Goal: Task Accomplishment & Management: Manage account settings

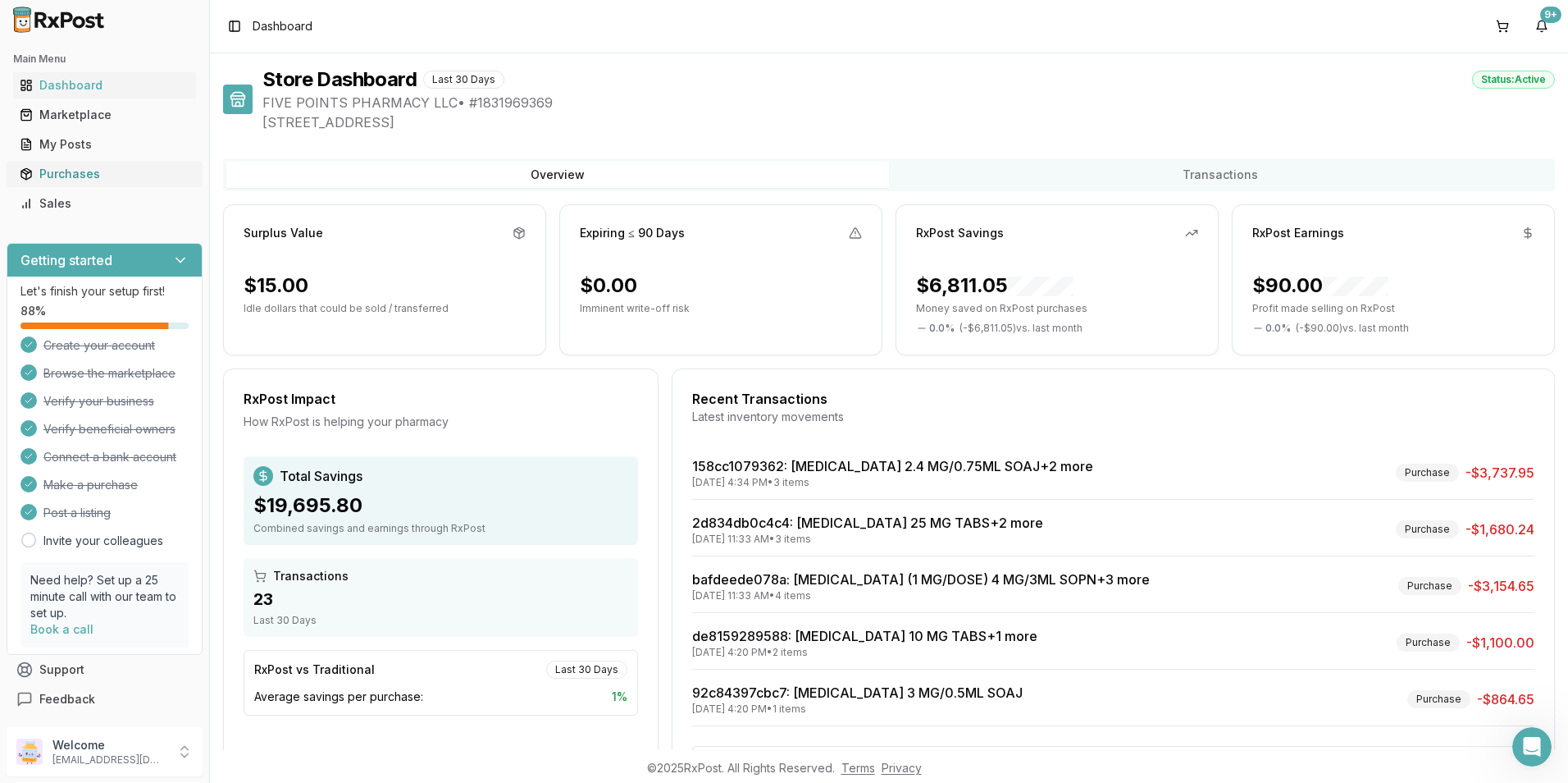
click at [50, 180] on div "Purchases" at bounding box center [104, 174] width 170 height 17
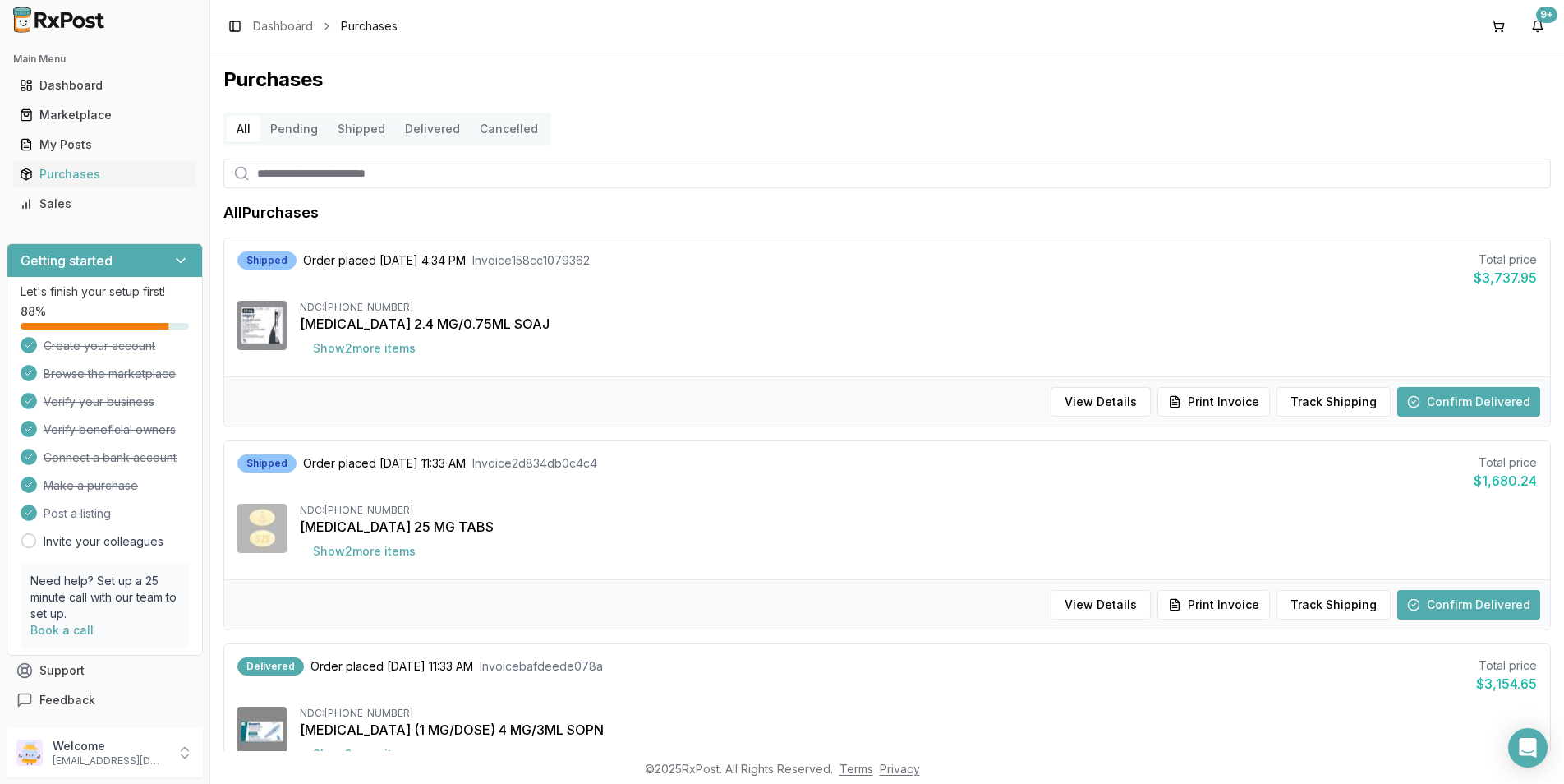
click at [1444, 398] on button "Confirm Delivered" at bounding box center [1469, 402] width 143 height 30
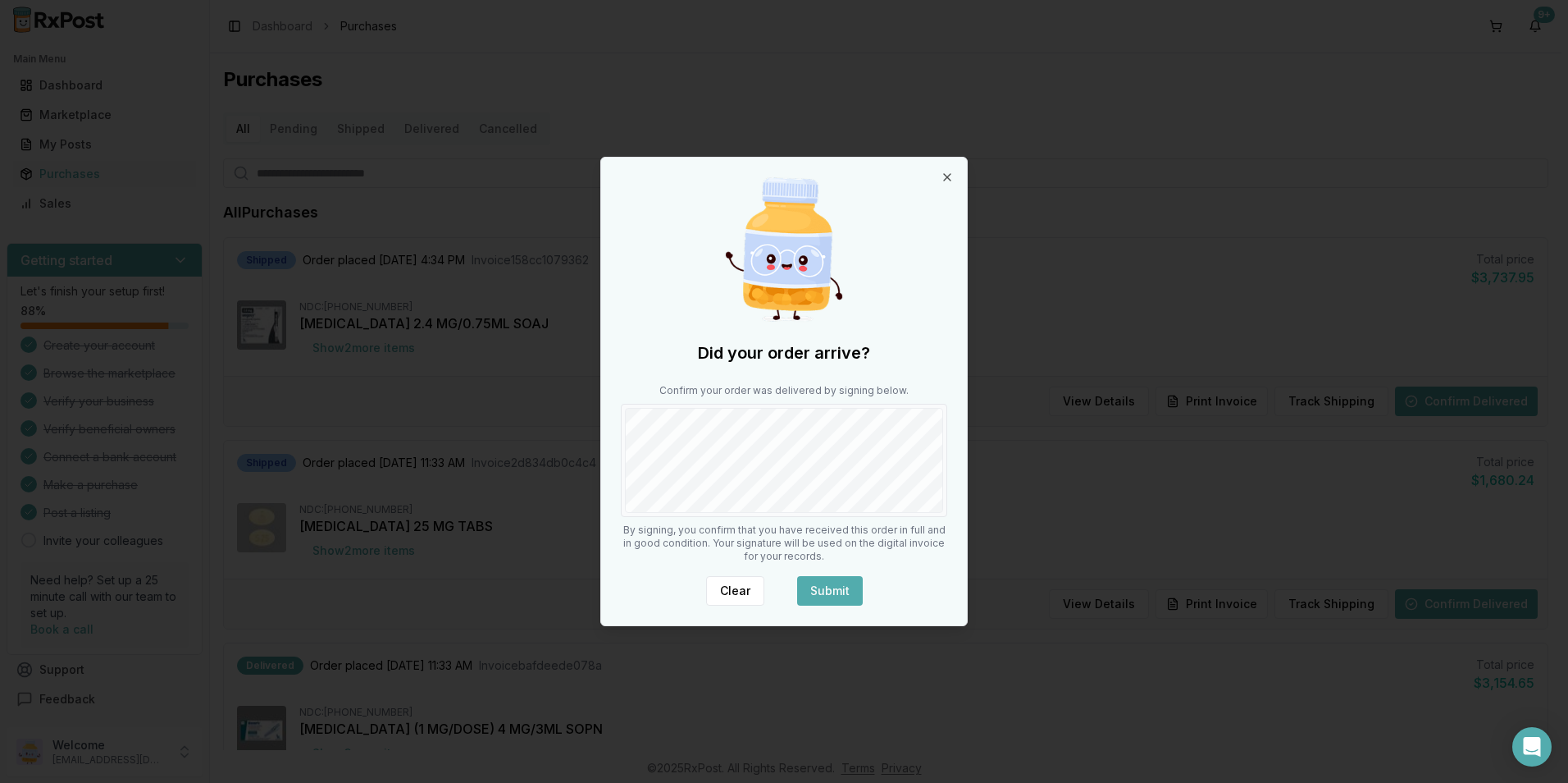
click at [840, 584] on button "Submit" at bounding box center [829, 591] width 65 height 30
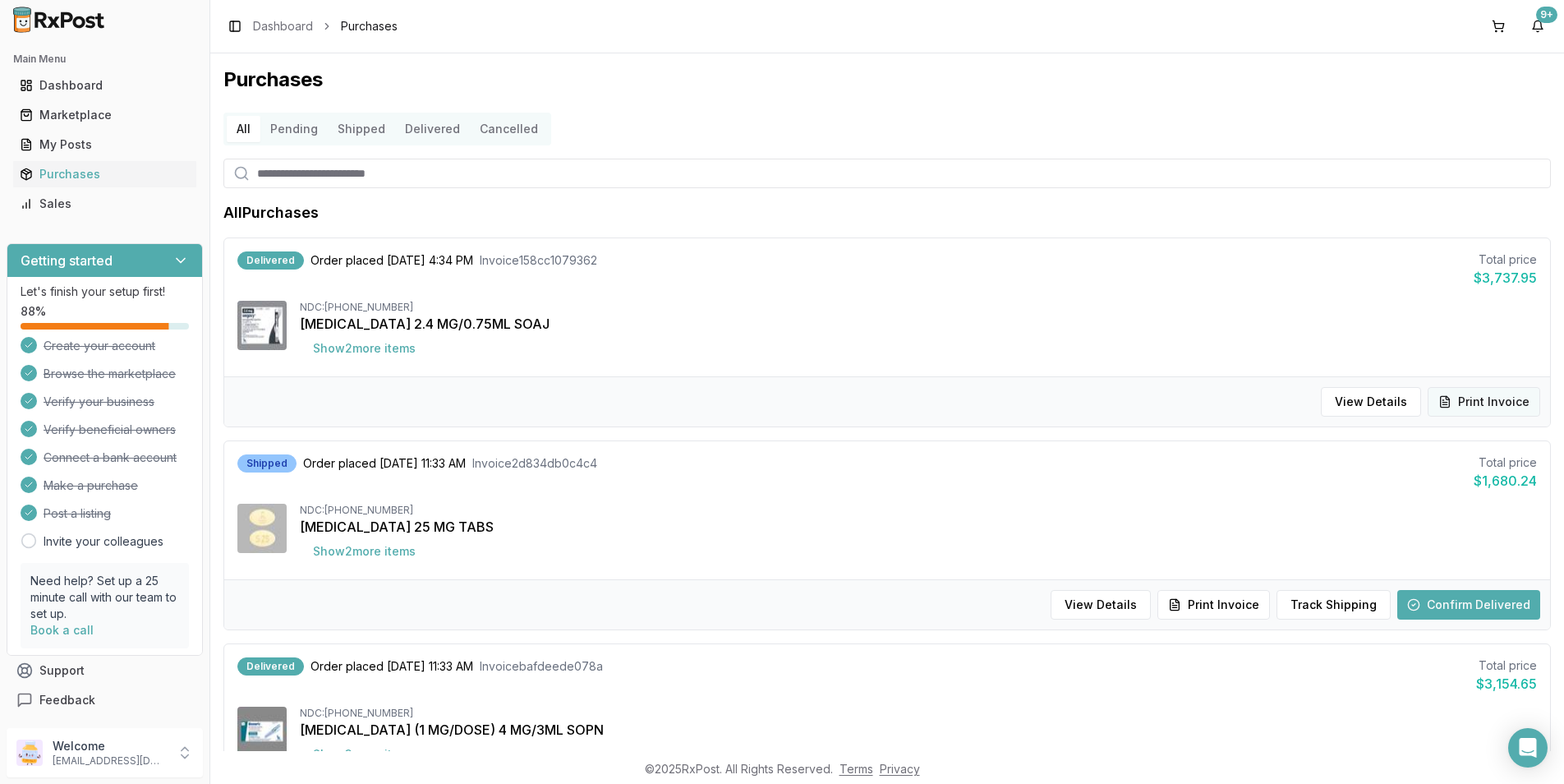
click at [1475, 402] on button "Print Invoice" at bounding box center [1484, 402] width 113 height 30
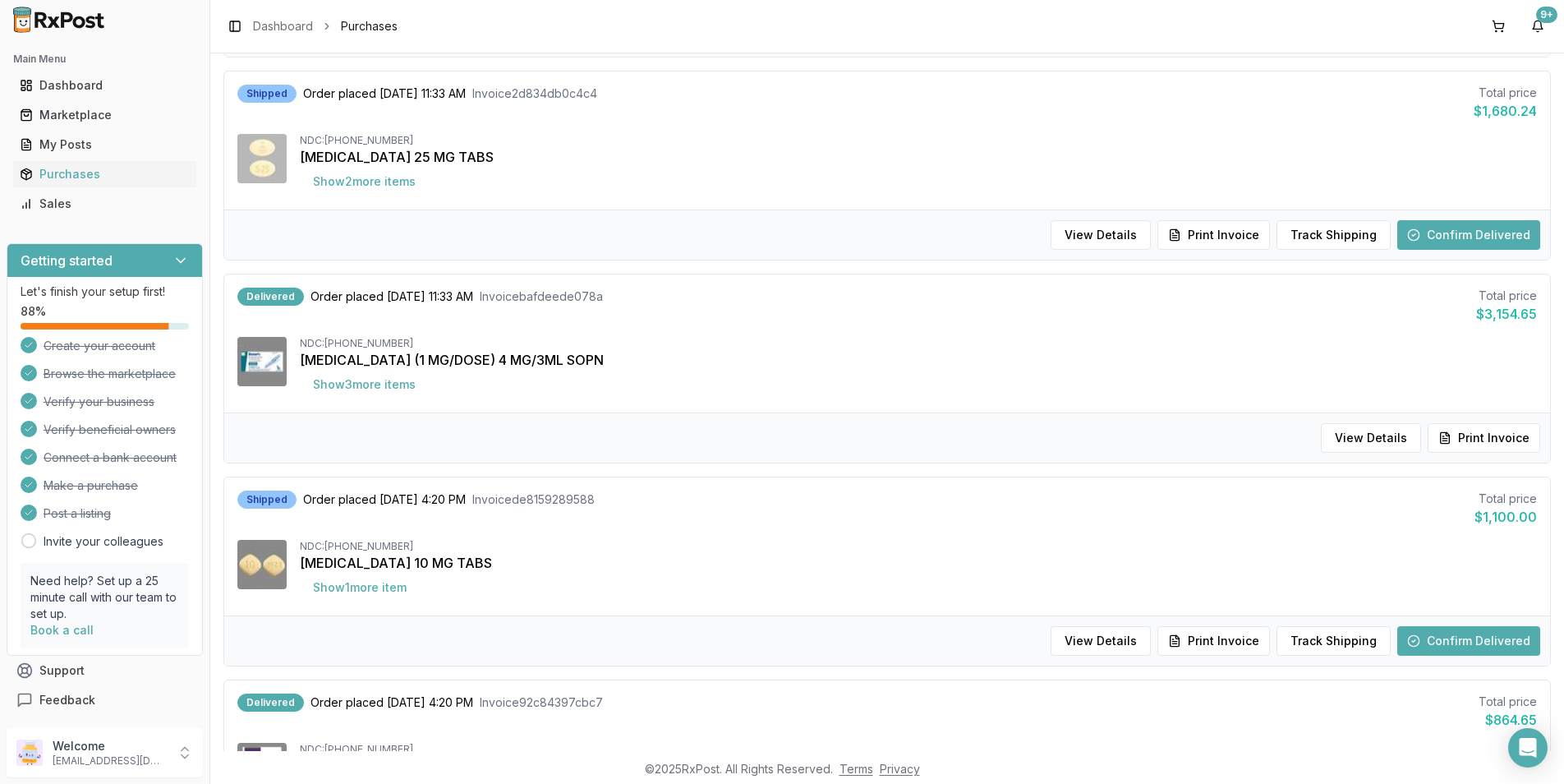
scroll to position [411, 0]
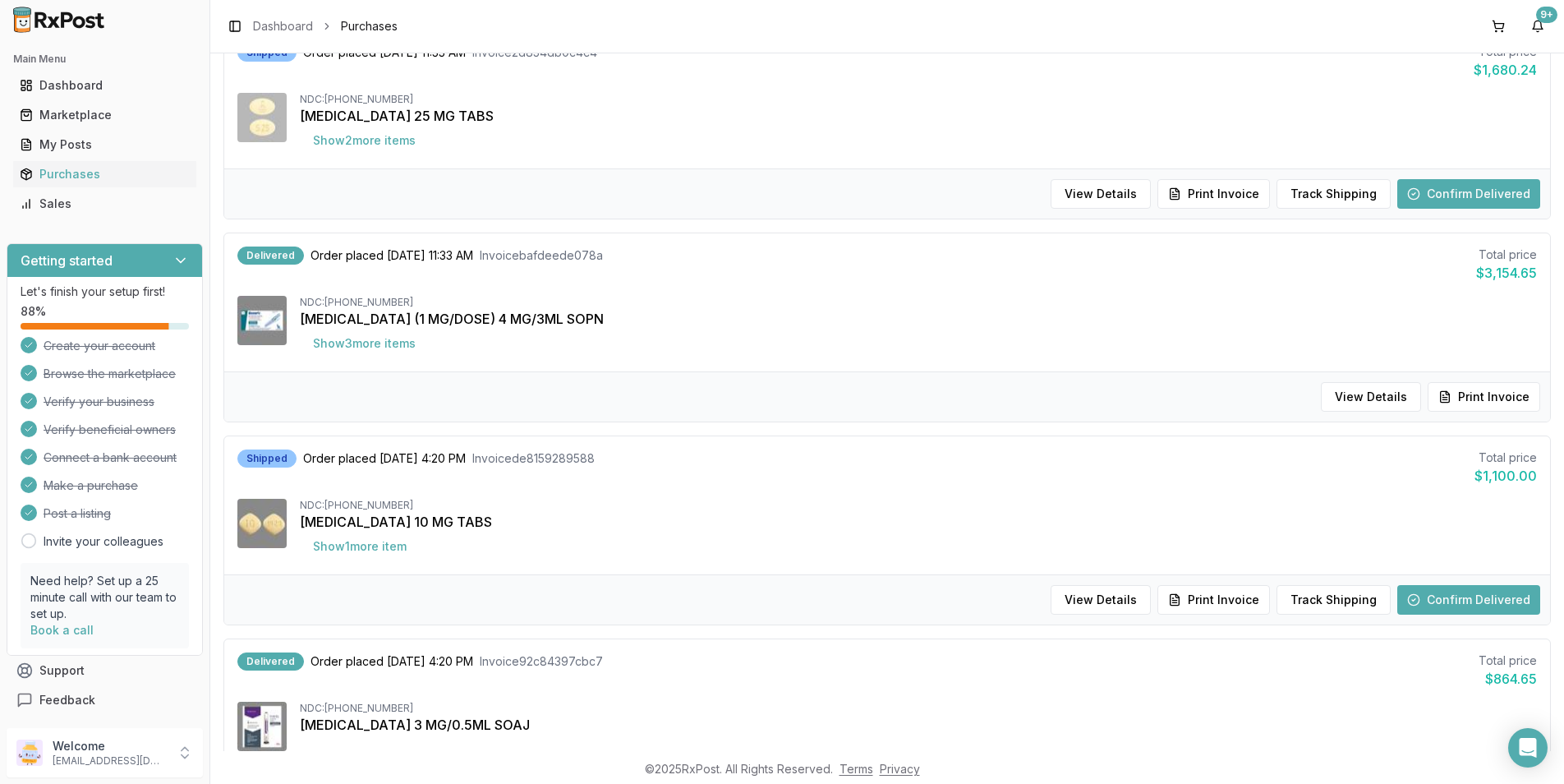
click at [1426, 598] on button "Confirm Delivered" at bounding box center [1469, 600] width 143 height 30
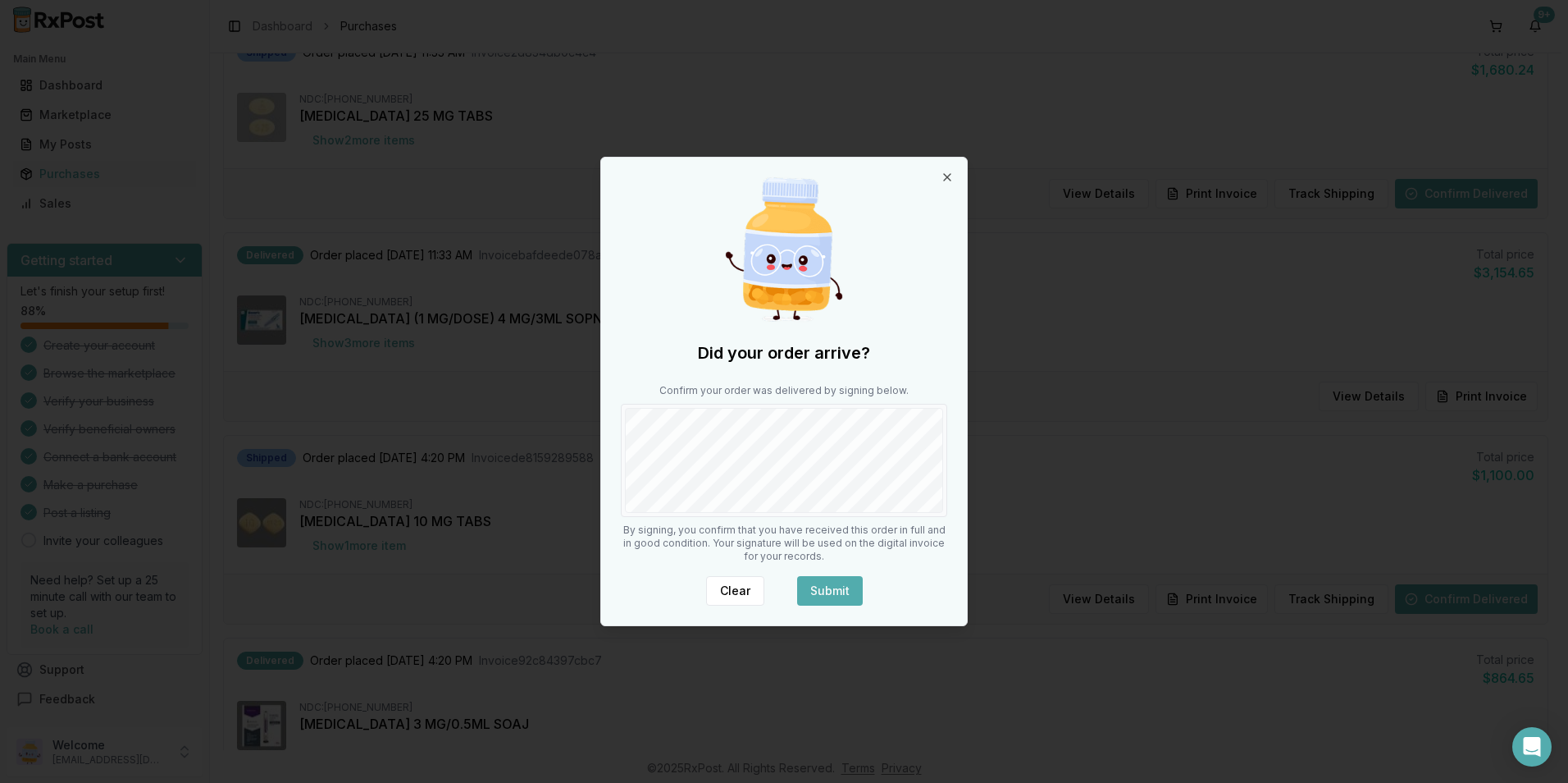
click at [841, 592] on button "Submit" at bounding box center [829, 591] width 65 height 30
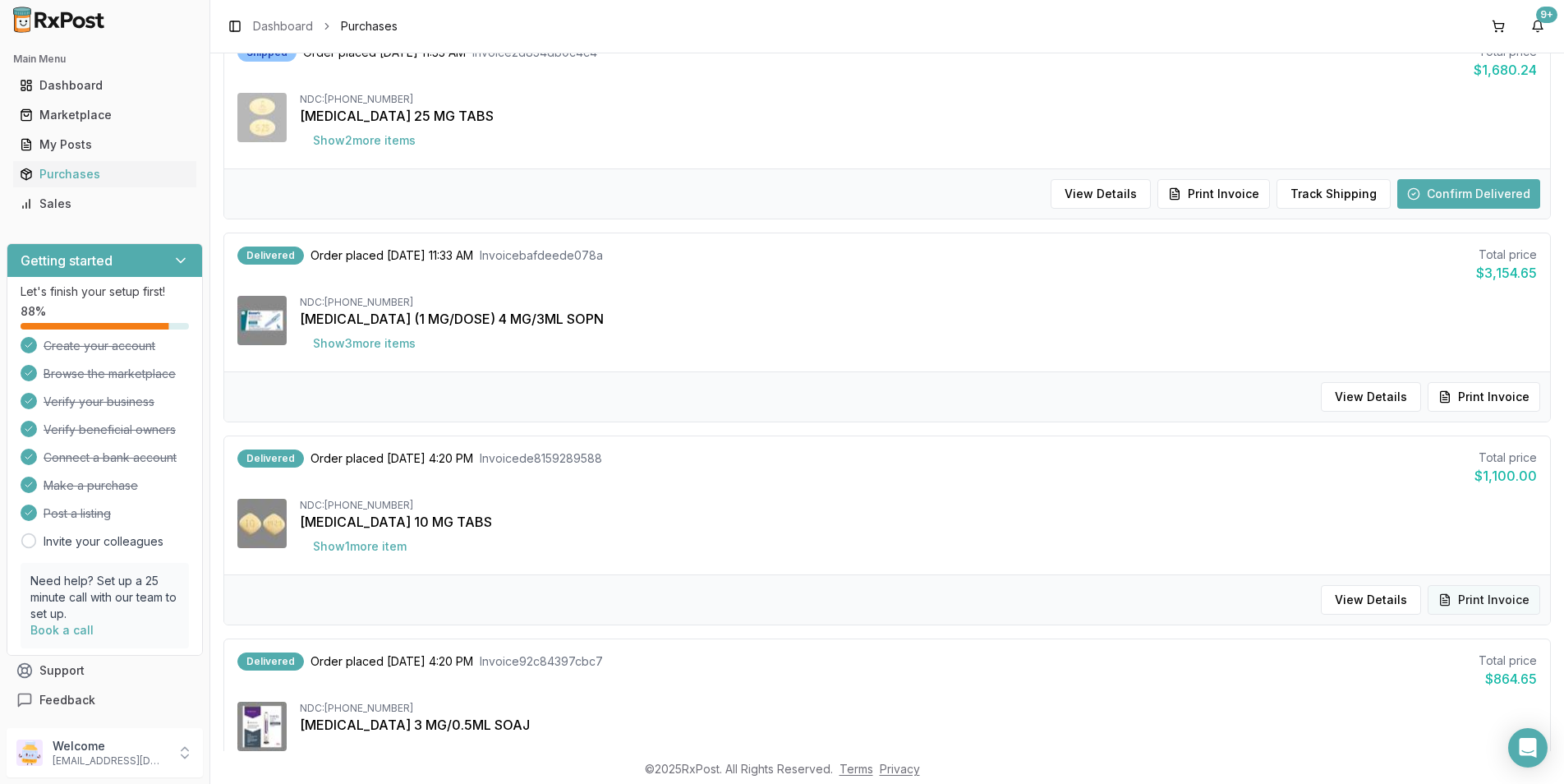
click at [1466, 599] on button "Print Invoice" at bounding box center [1484, 600] width 113 height 30
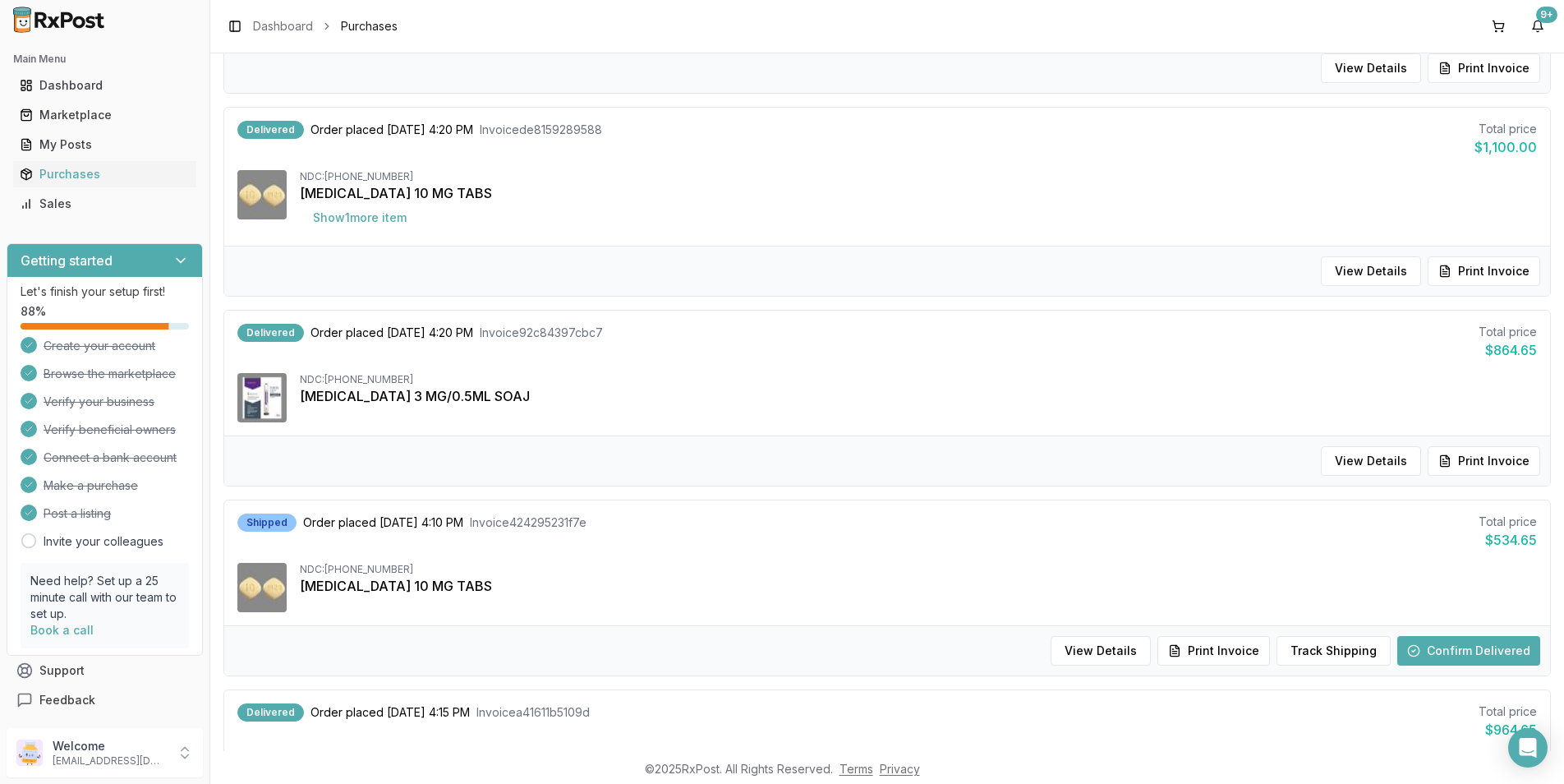
scroll to position [821, 0]
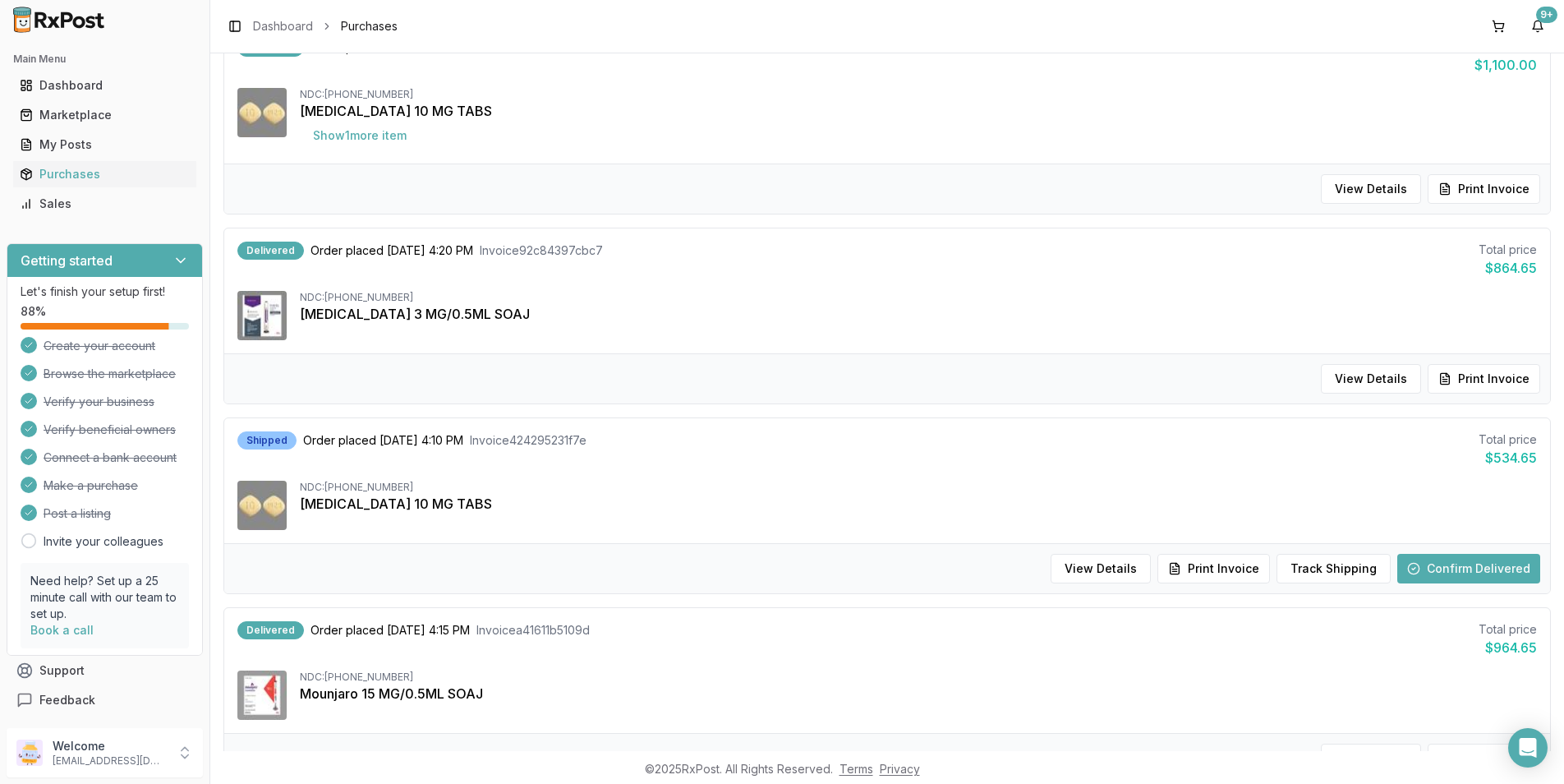
click at [1438, 567] on button "Confirm Delivered" at bounding box center [1469, 569] width 143 height 30
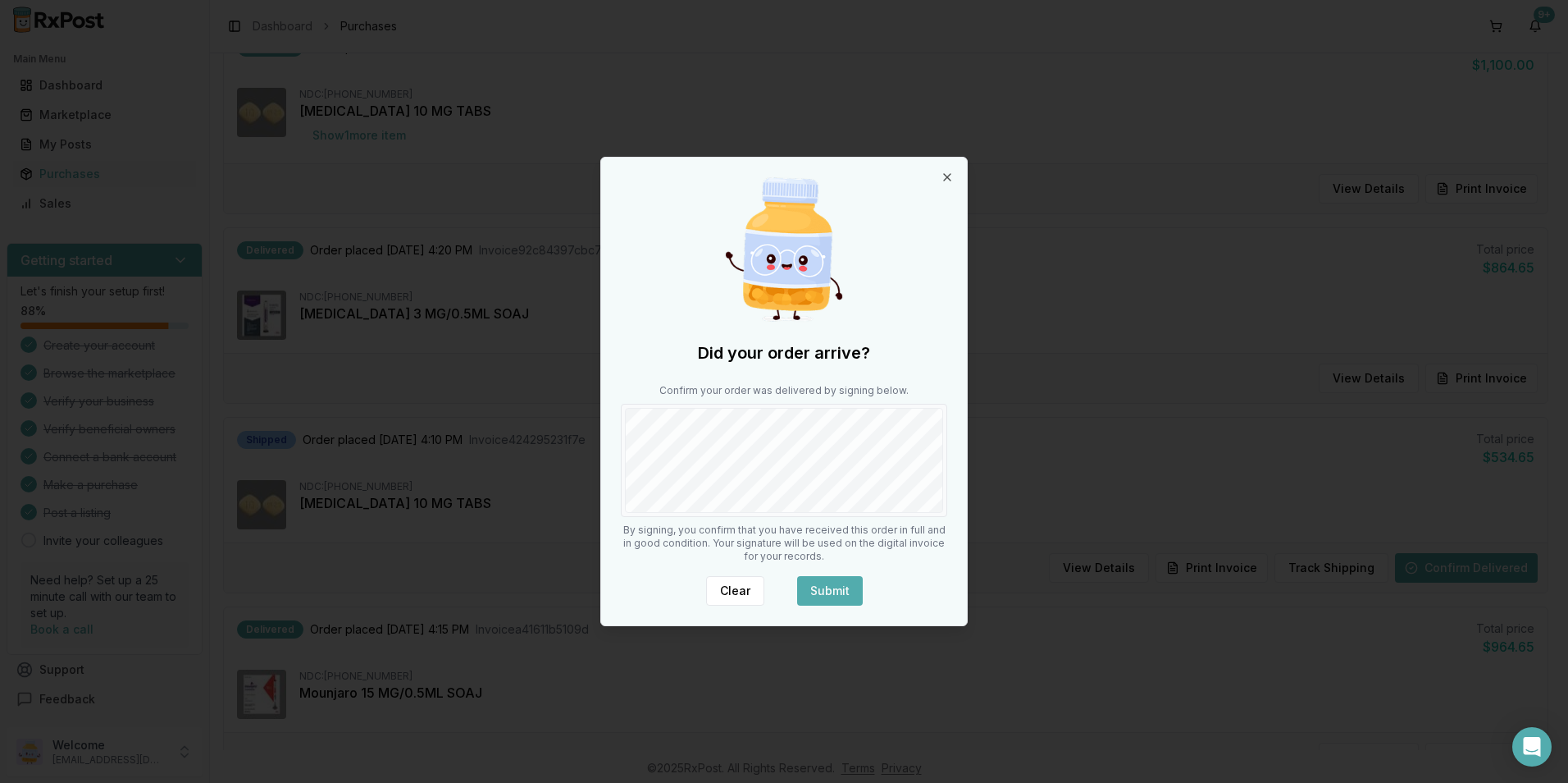
click at [831, 598] on button "Submit" at bounding box center [829, 591] width 65 height 30
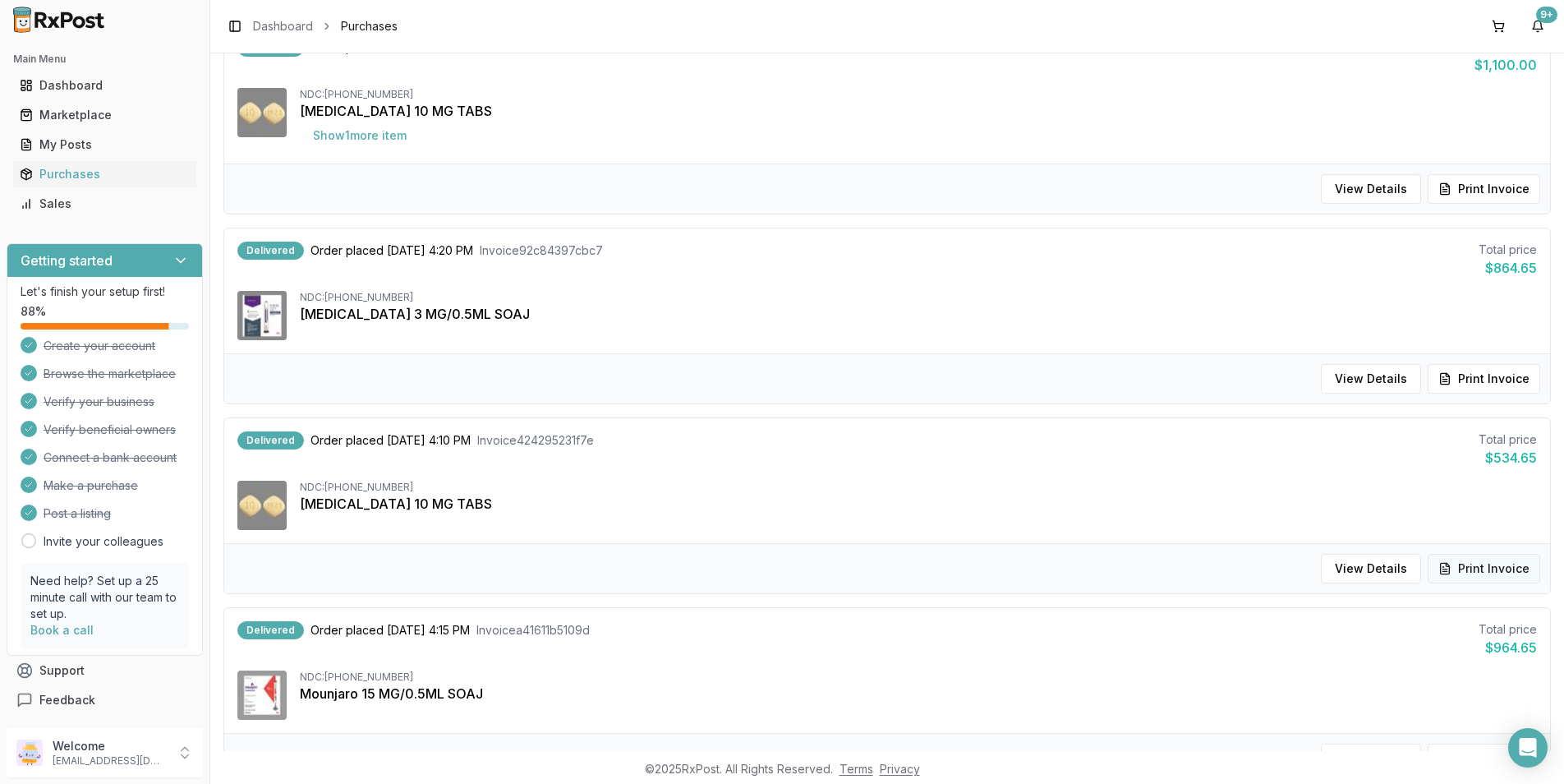
click at [1447, 565] on button "Print Invoice" at bounding box center [1484, 569] width 113 height 30
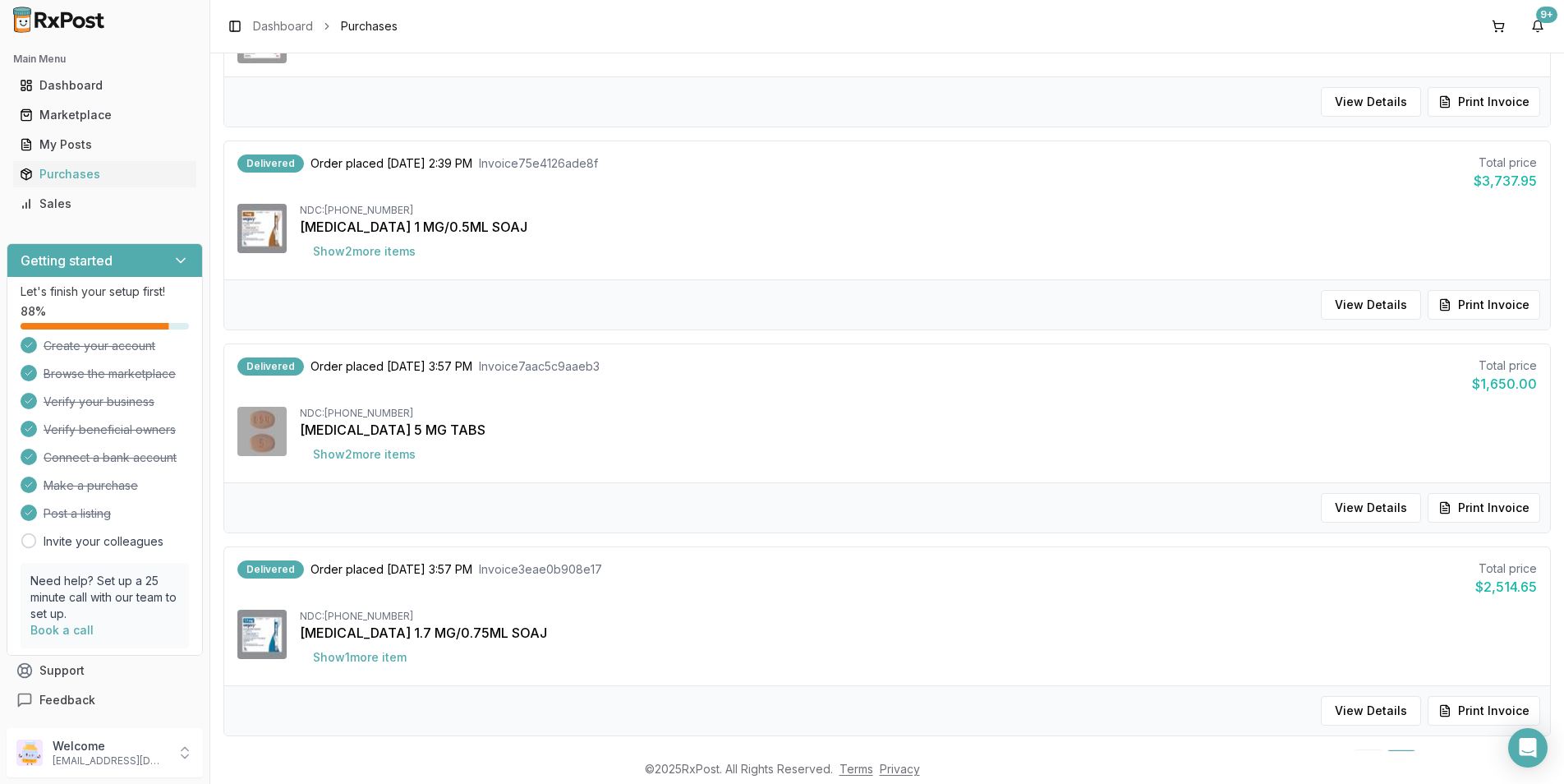
scroll to position [1478, 0]
